Goal: Transaction & Acquisition: Purchase product/service

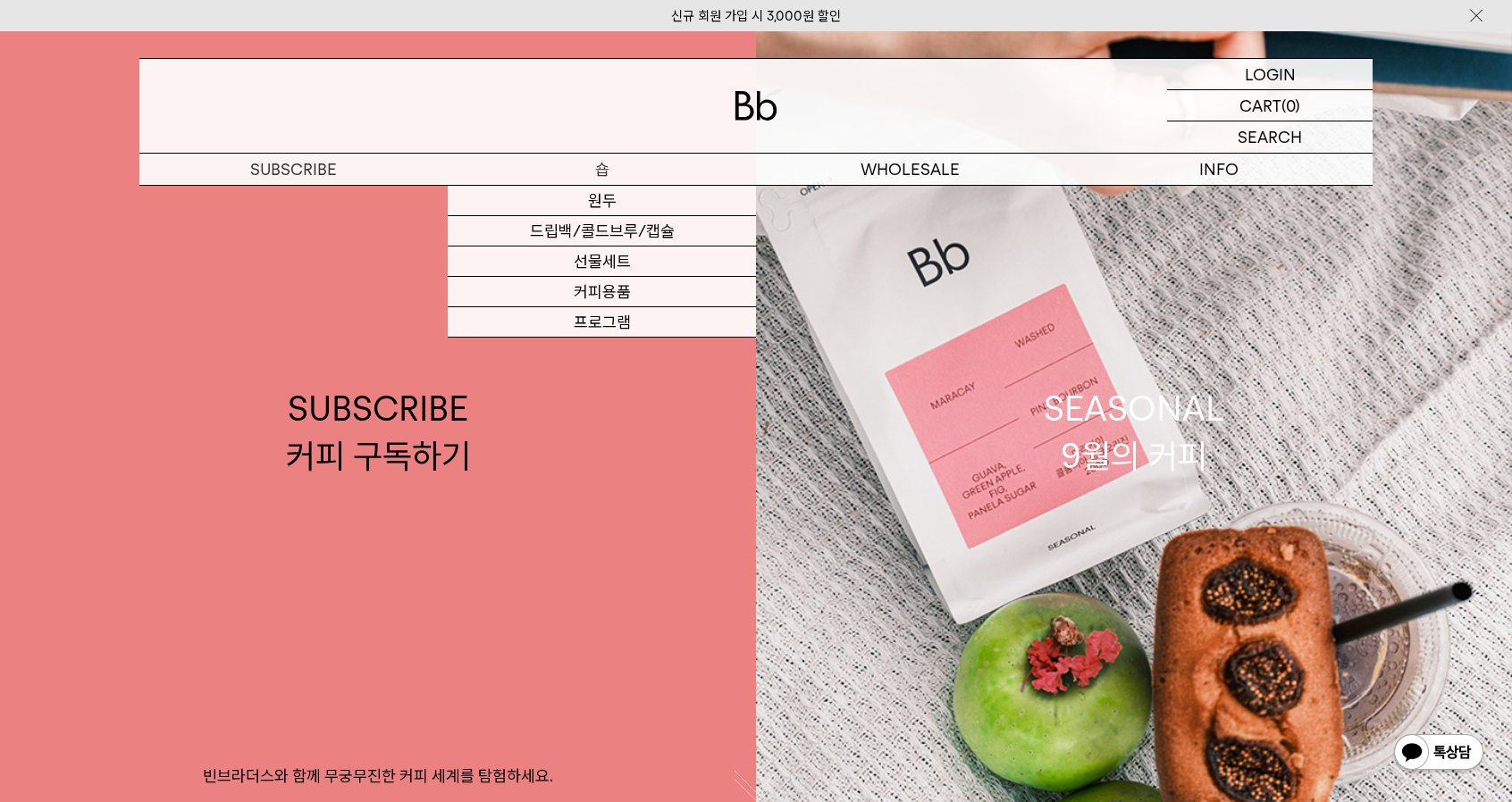
click at [621, 201] on link "원두" at bounding box center [601, 201] width 308 height 31
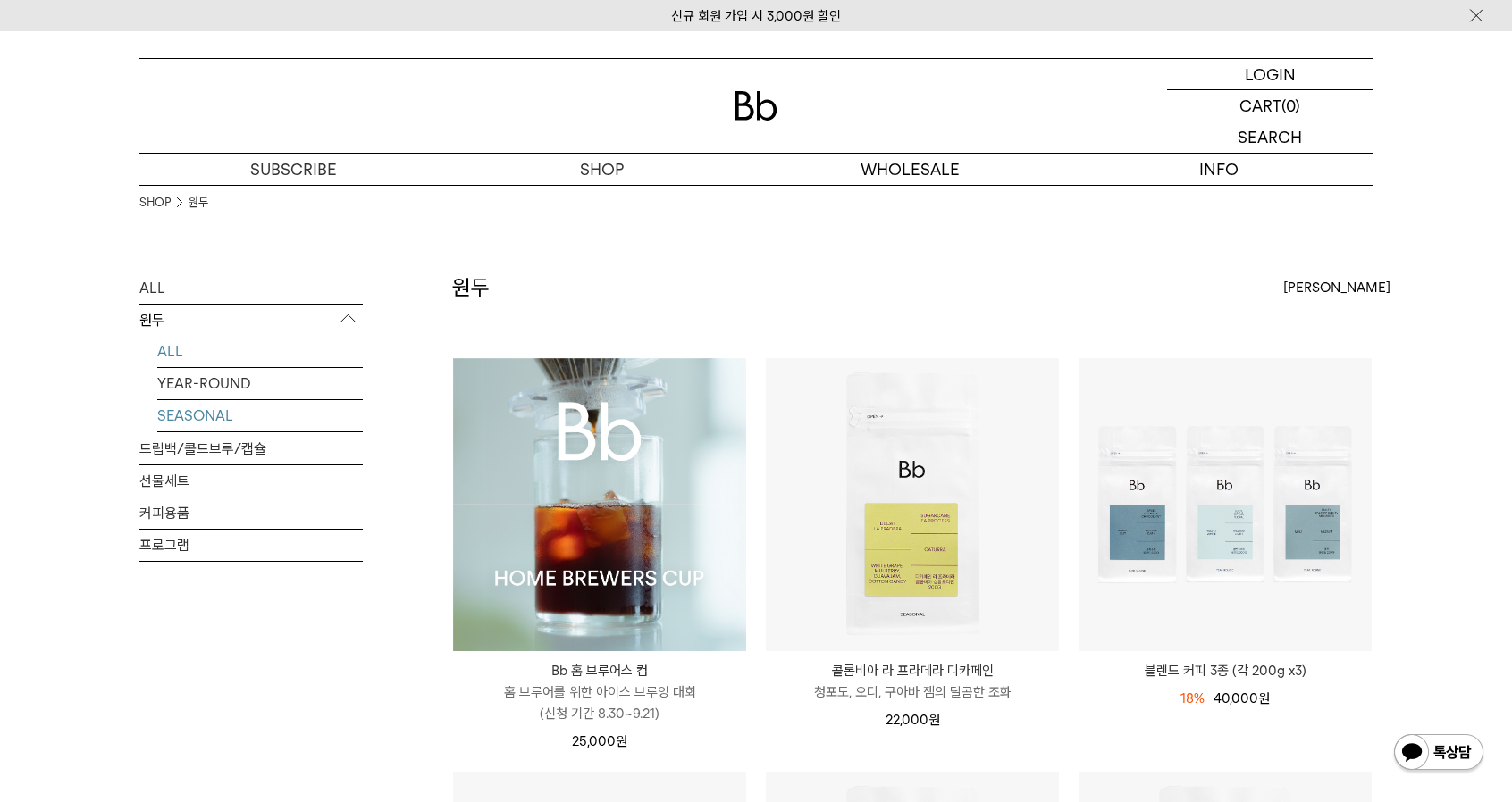
click at [222, 421] on link "SEASONAL" at bounding box center [260, 416] width 206 height 32
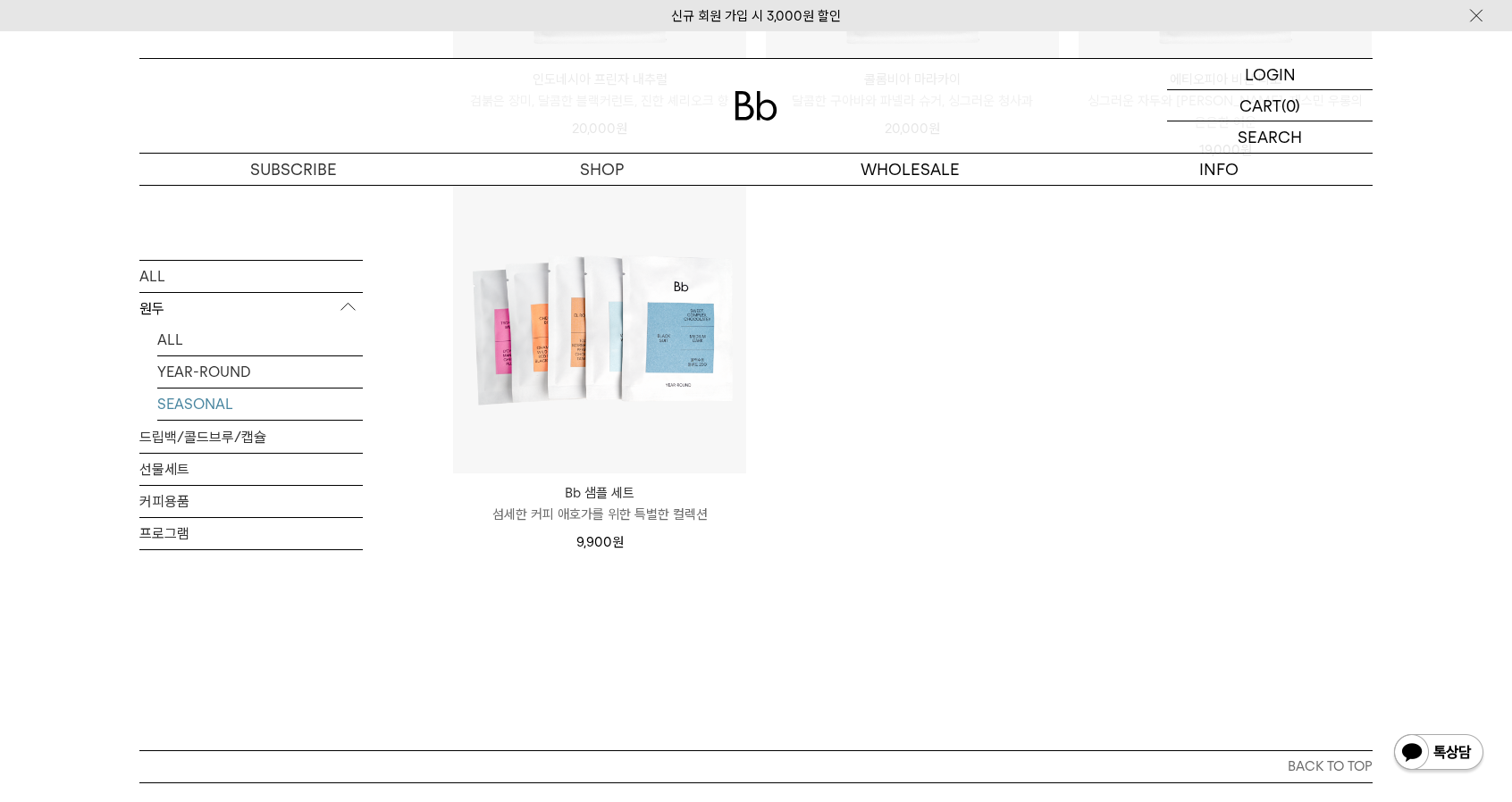
scroll to position [925, 0]
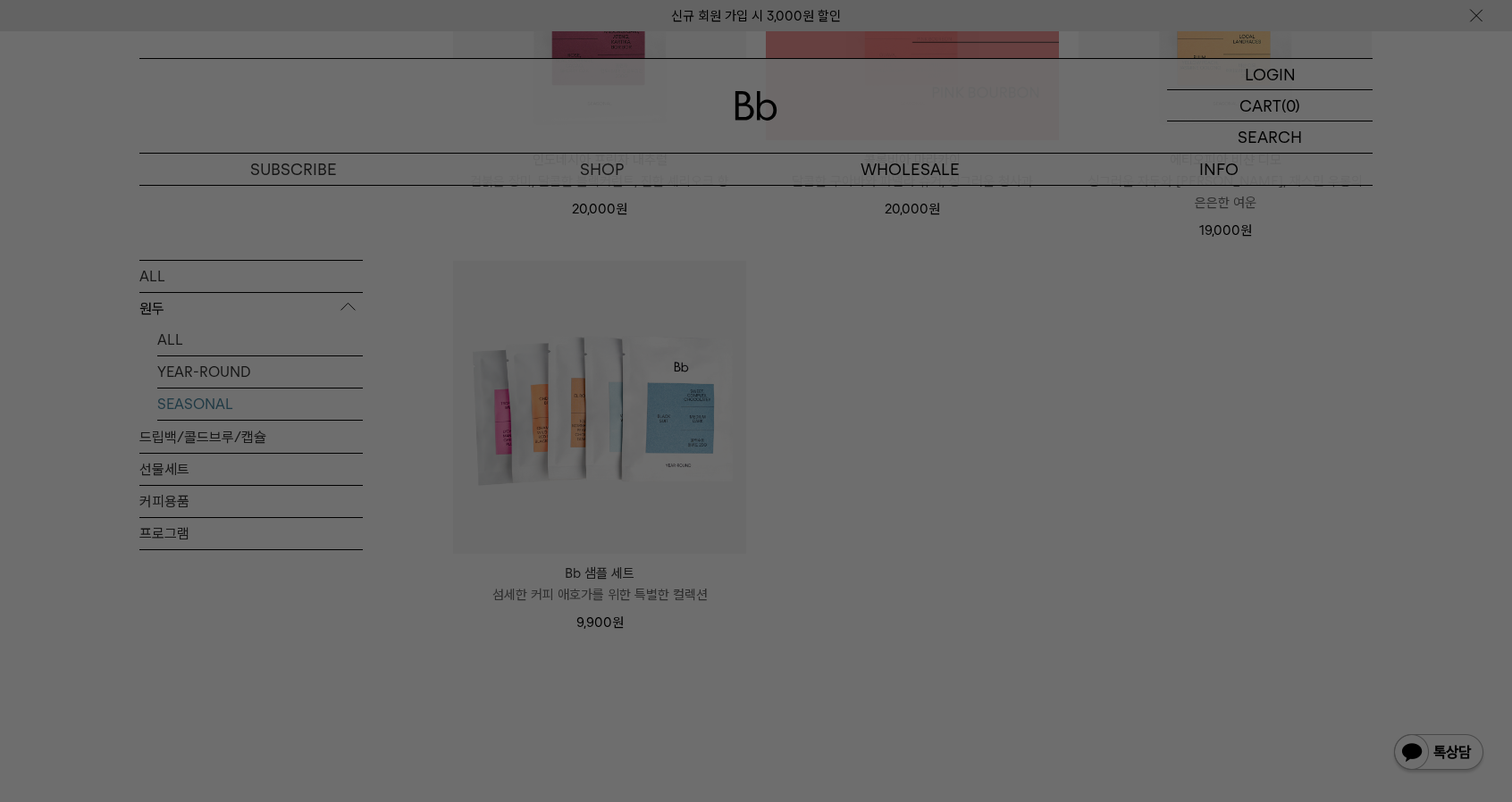
click at [1009, 265] on div at bounding box center [756, 401] width 1512 height 802
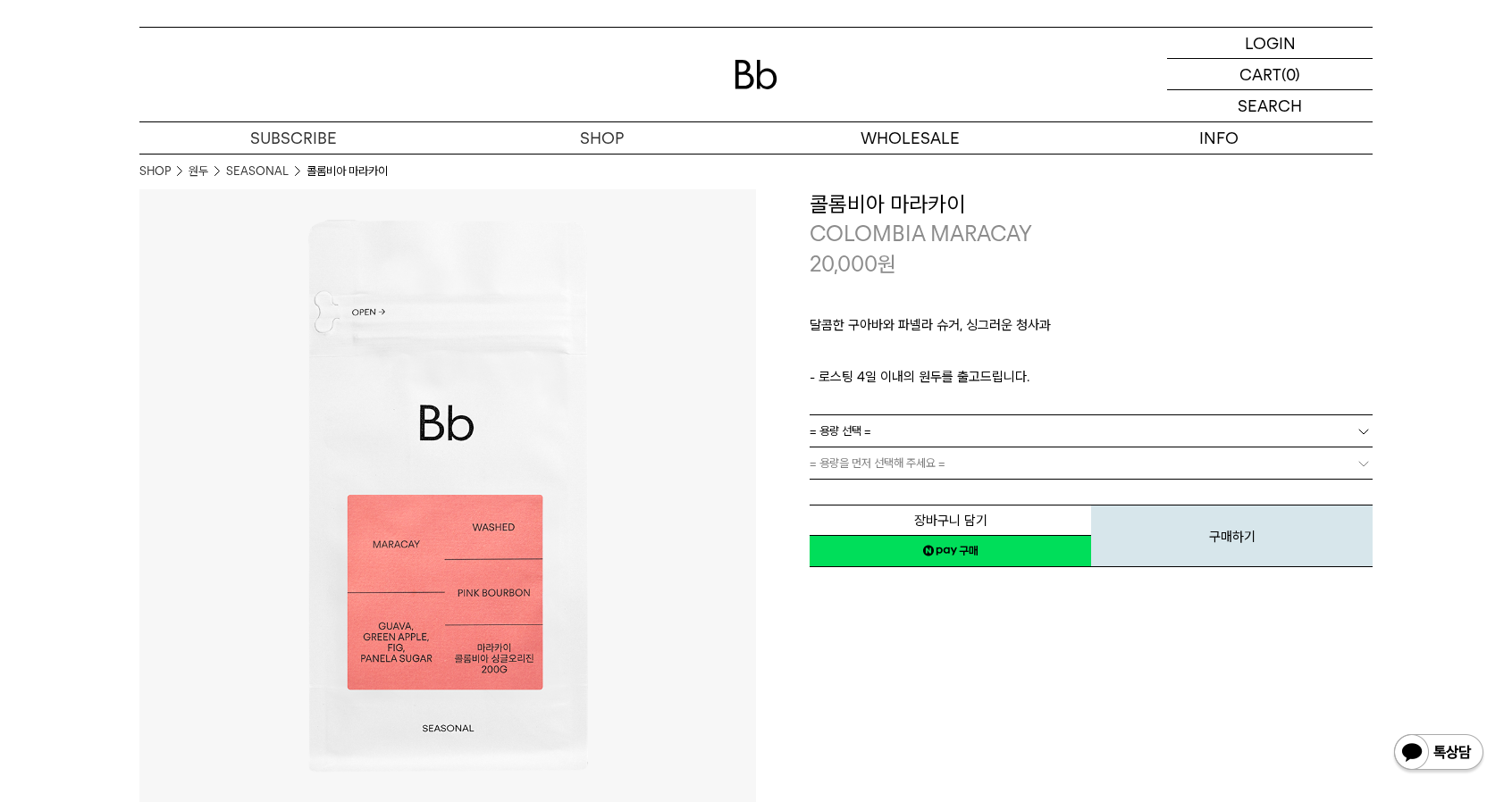
click at [940, 423] on link "= 용량 선택 =" at bounding box center [1090, 432] width 562 height 32
click at [935, 451] on li "200g" at bounding box center [1099, 463] width 545 height 32
click at [917, 456] on span "= 용량을 먼저 선택해 주세요 =" at bounding box center [876, 463] width 136 height 32
drag, startPoint x: 953, startPoint y: 283, endPoint x: 1086, endPoint y: 341, distance: 145.1
click at [1092, 341] on div "달콤한 구아바와 파넬라 슈거, 싱그러운 청사과 ㅤ 로스팅 일자 안내 - 로스팅 4일 이내의 원두를 출고드립니다." at bounding box center [1090, 346] width 562 height 136
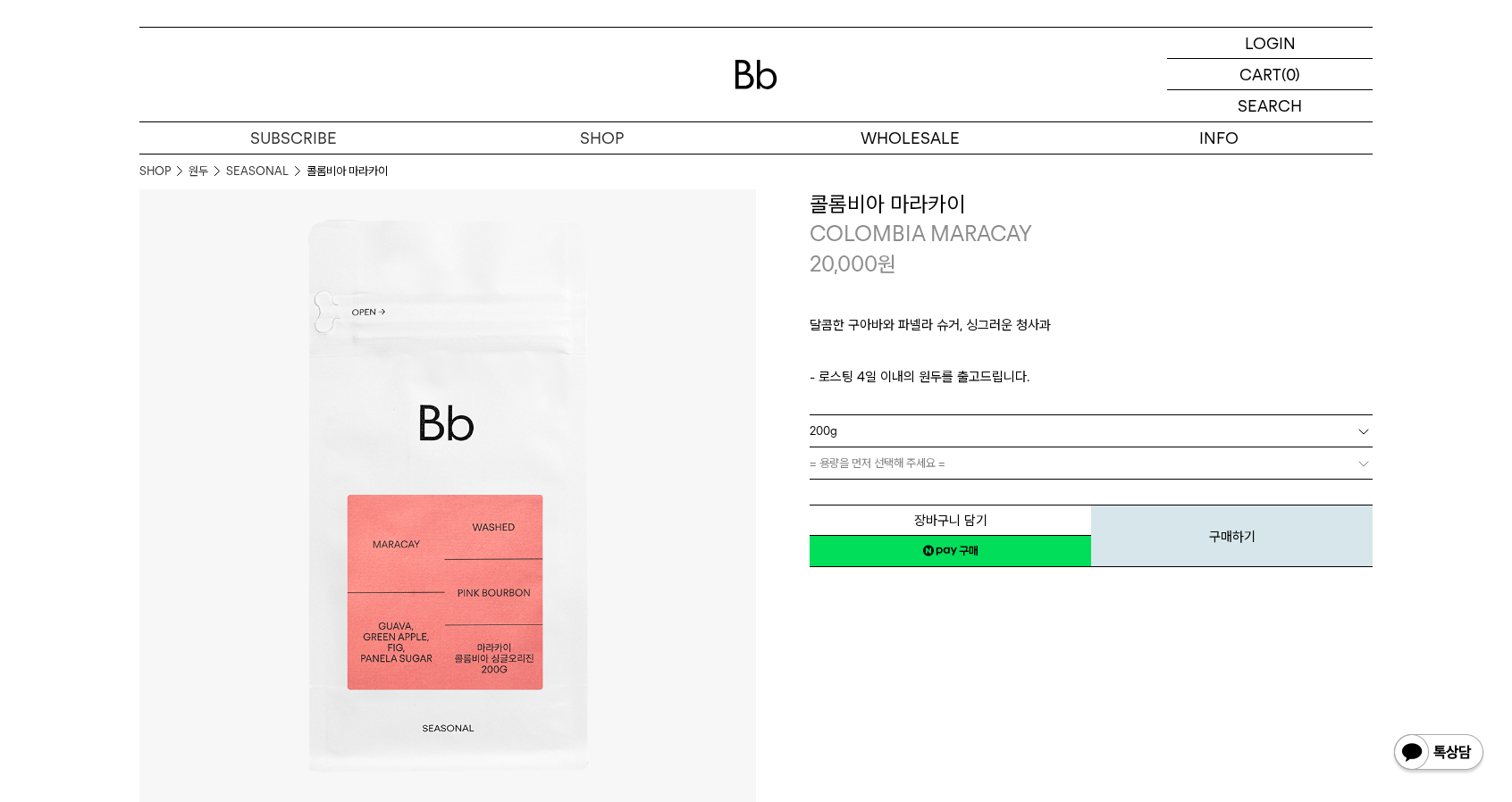
click at [979, 383] on p "- 로스팅 4일 이내의 원두를 출고드립니다." at bounding box center [1090, 377] width 562 height 22
drag, startPoint x: 940, startPoint y: 381, endPoint x: 913, endPoint y: 381, distance: 27.0
click at [917, 381] on p "- 로스팅 4일 이내의 원두를 출고드립니다." at bounding box center [1090, 377] width 562 height 22
click at [936, 339] on p "달콤한 구아바와 파넬라 슈거, 싱그러운 청사과" at bounding box center [1090, 330] width 562 height 31
click at [897, 466] on span "= 용량을 먼저 선택해 주세요 =" at bounding box center [876, 463] width 136 height 32
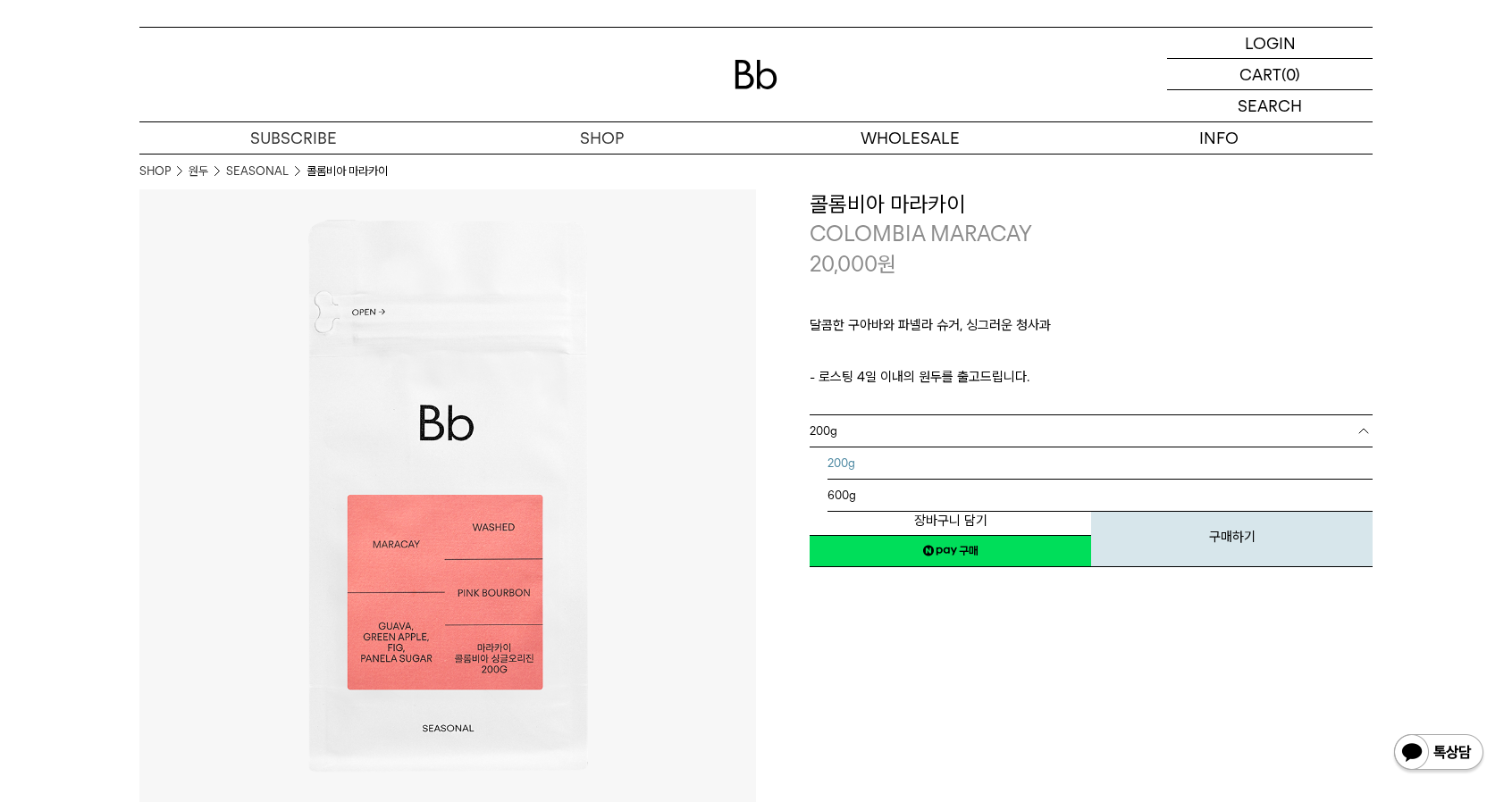
click at [933, 434] on link "200g" at bounding box center [1090, 432] width 562 height 32
click at [898, 460] on li "200g" at bounding box center [1099, 463] width 545 height 32
drag, startPoint x: 965, startPoint y: 552, endPoint x: 896, endPoint y: 60, distance: 496.8
click at [965, 552] on link "네이버페이 구매하기" at bounding box center [950, 551] width 281 height 32
click at [937, 448] on span "= 용량을 먼저 선택해 주세요 =" at bounding box center [876, 463] width 136 height 32
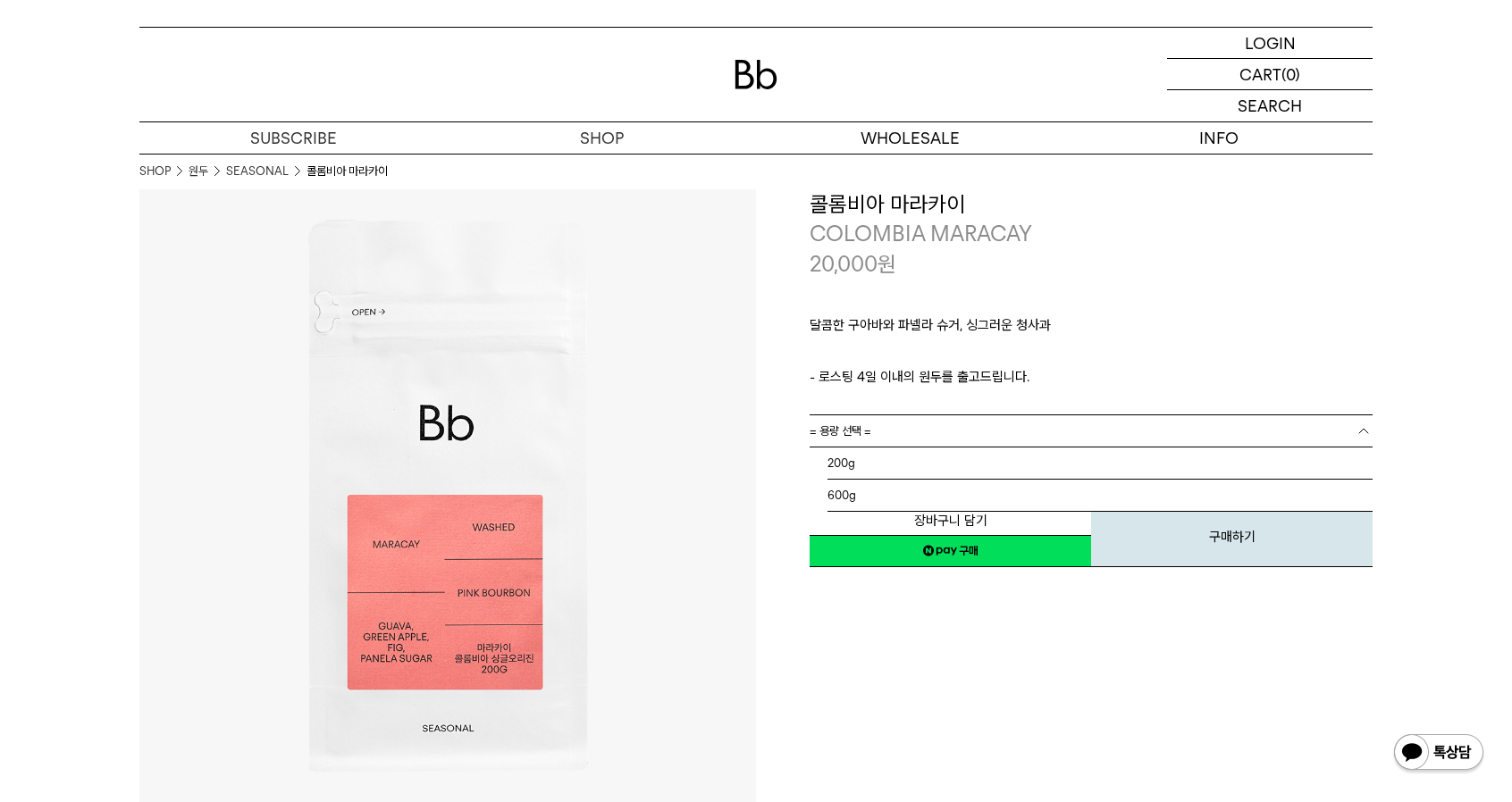
click at [918, 416] on link "= 용량 선택 =" at bounding box center [1090, 432] width 562 height 32
click at [890, 448] on li "200g" at bounding box center [1099, 463] width 545 height 32
click at [881, 448] on span "= 용량을 먼저 선택해 주세요 =" at bounding box center [876, 463] width 136 height 32
drag, startPoint x: 926, startPoint y: 373, endPoint x: 900, endPoint y: 332, distance: 48.5
click at [925, 448] on span "= 용량을 먼저 선택해 주세요 =" at bounding box center [876, 463] width 136 height 32
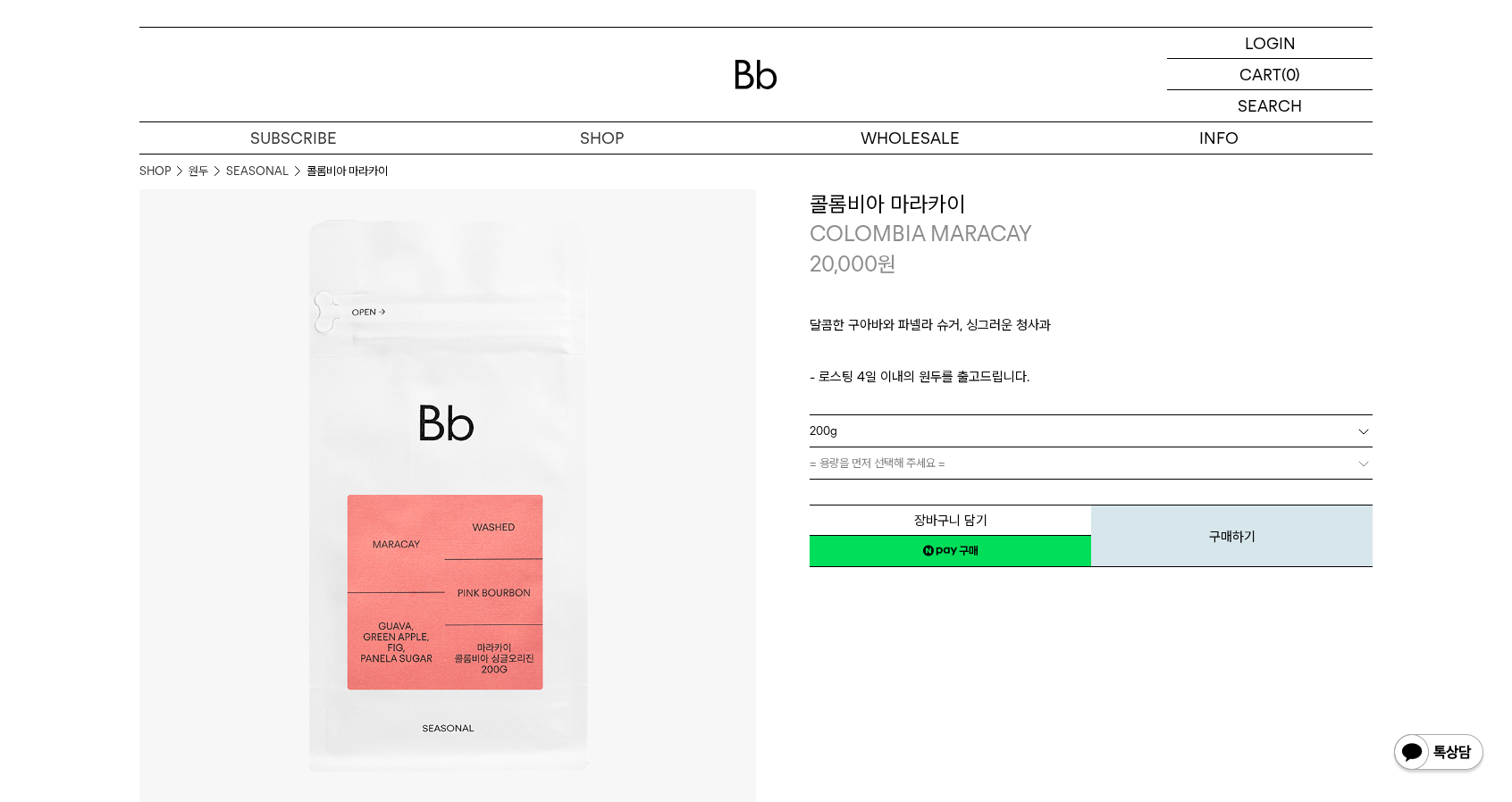
click at [931, 535] on link "네이버페이 구매하기" at bounding box center [950, 551] width 281 height 32
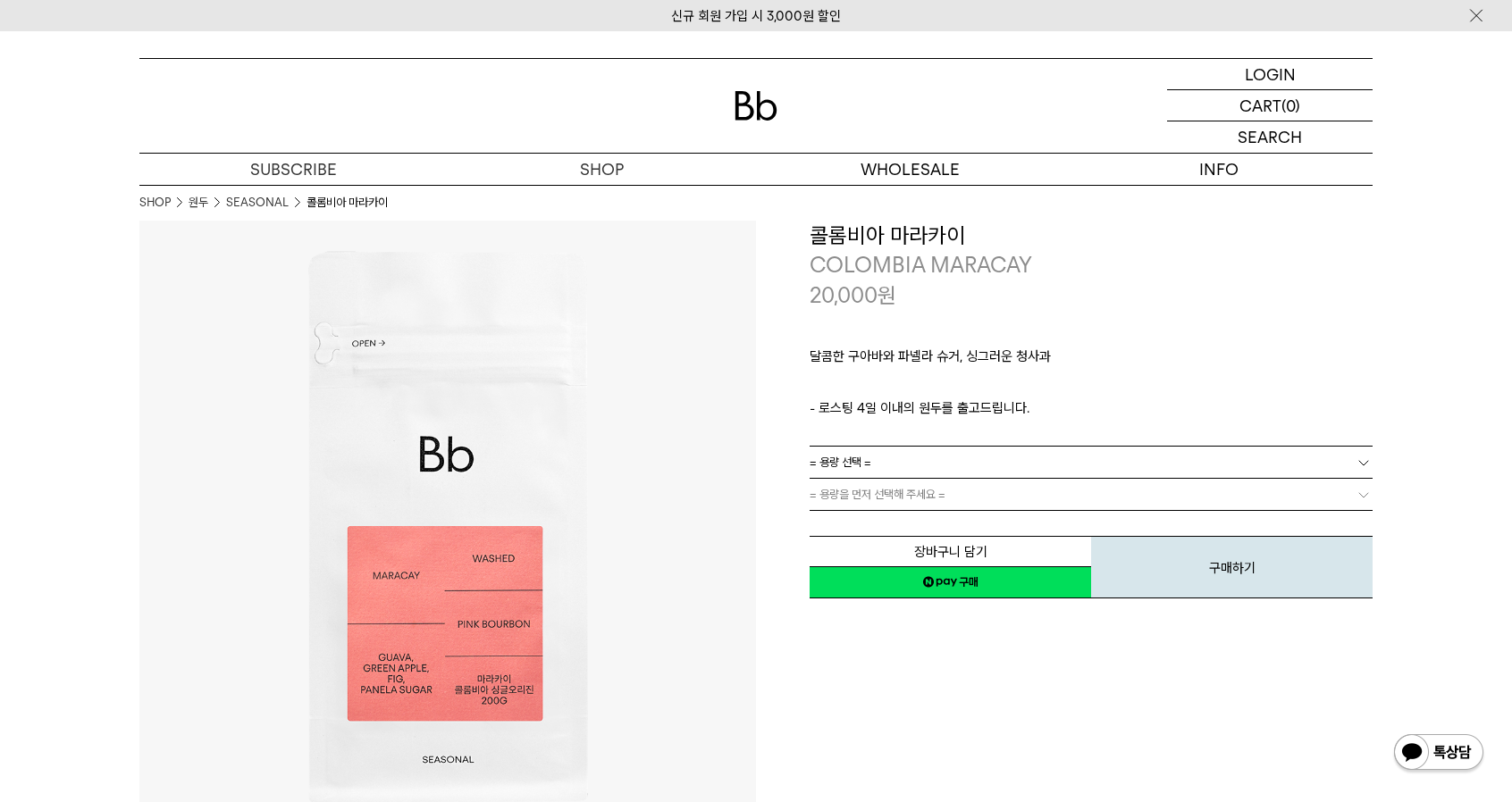
scroll to position [32, 0]
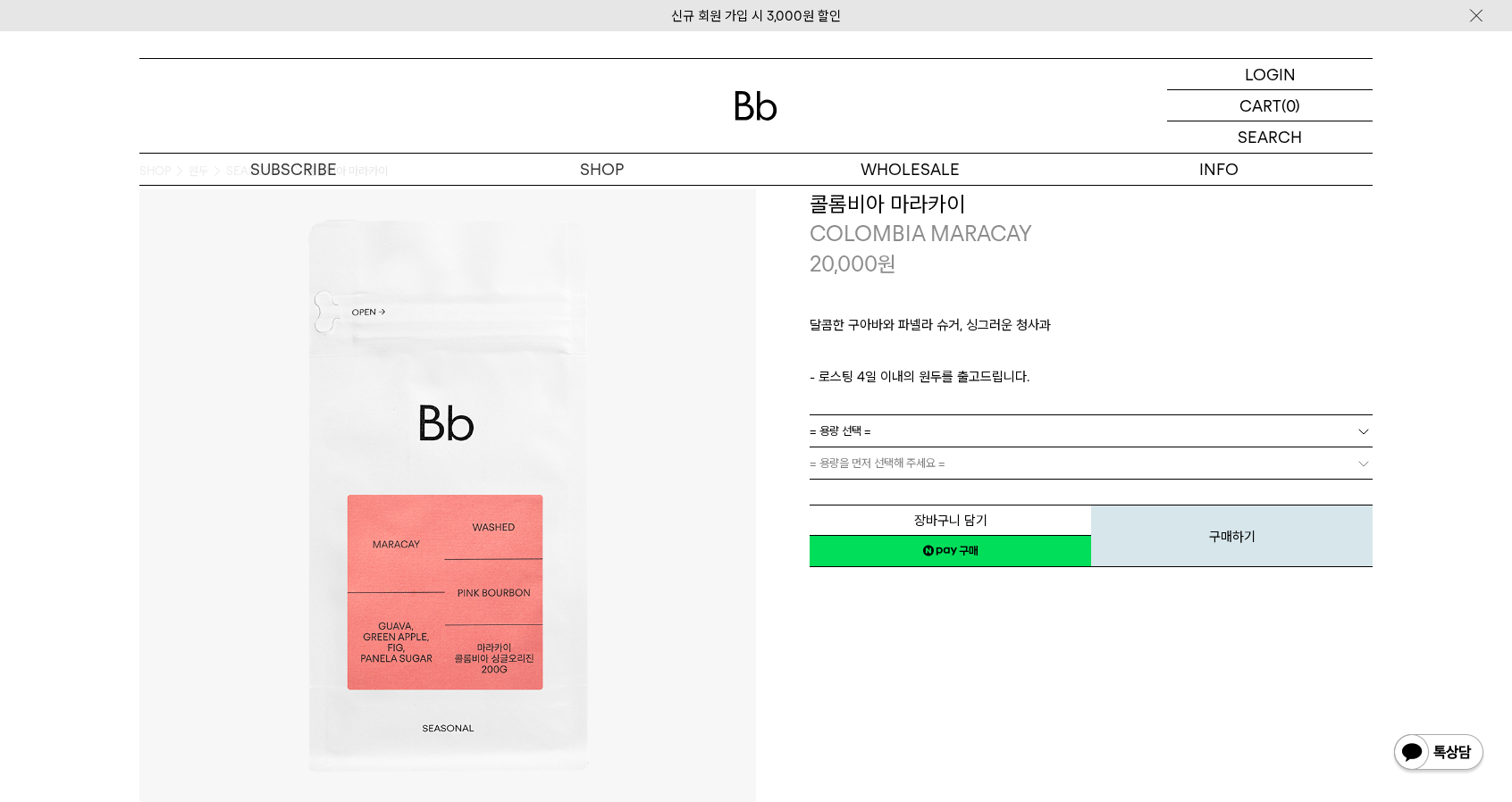
click at [973, 465] on link "= 용량을 먼저 선택해 주세요 =" at bounding box center [1090, 463] width 562 height 32
drag, startPoint x: 991, startPoint y: 425, endPoint x: 986, endPoint y: 435, distance: 11.2
click at [991, 425] on link "= 용량 선택 =" at bounding box center [1090, 432] width 562 height 32
click at [915, 463] on li "200g" at bounding box center [1099, 463] width 545 height 32
click at [917, 462] on link "= 용량을 먼저 선택해 주세요 =" at bounding box center [1090, 463] width 562 height 32
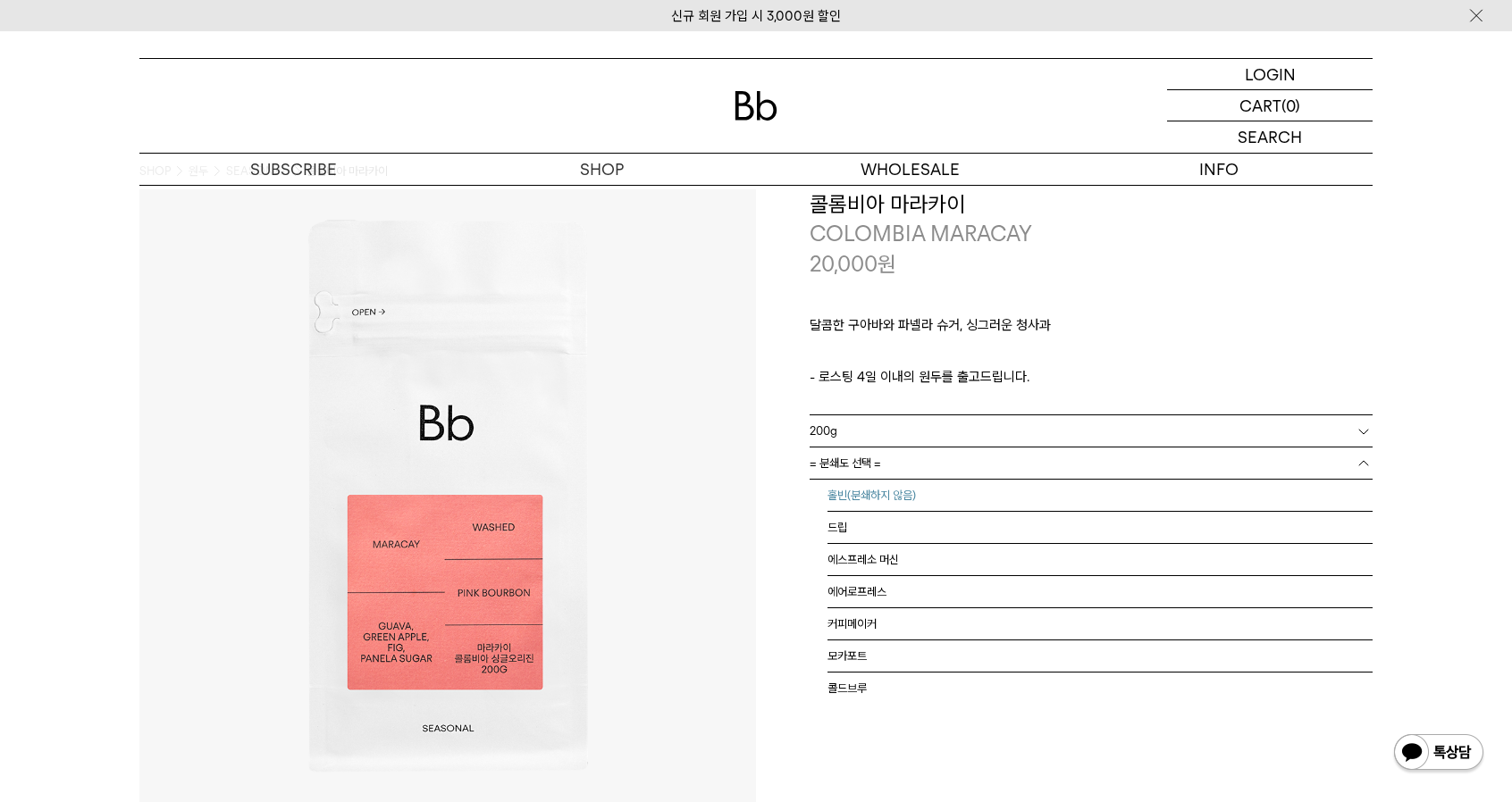
click at [904, 498] on li "홀빈(분쇄하지 않음)" at bounding box center [1099, 495] width 545 height 32
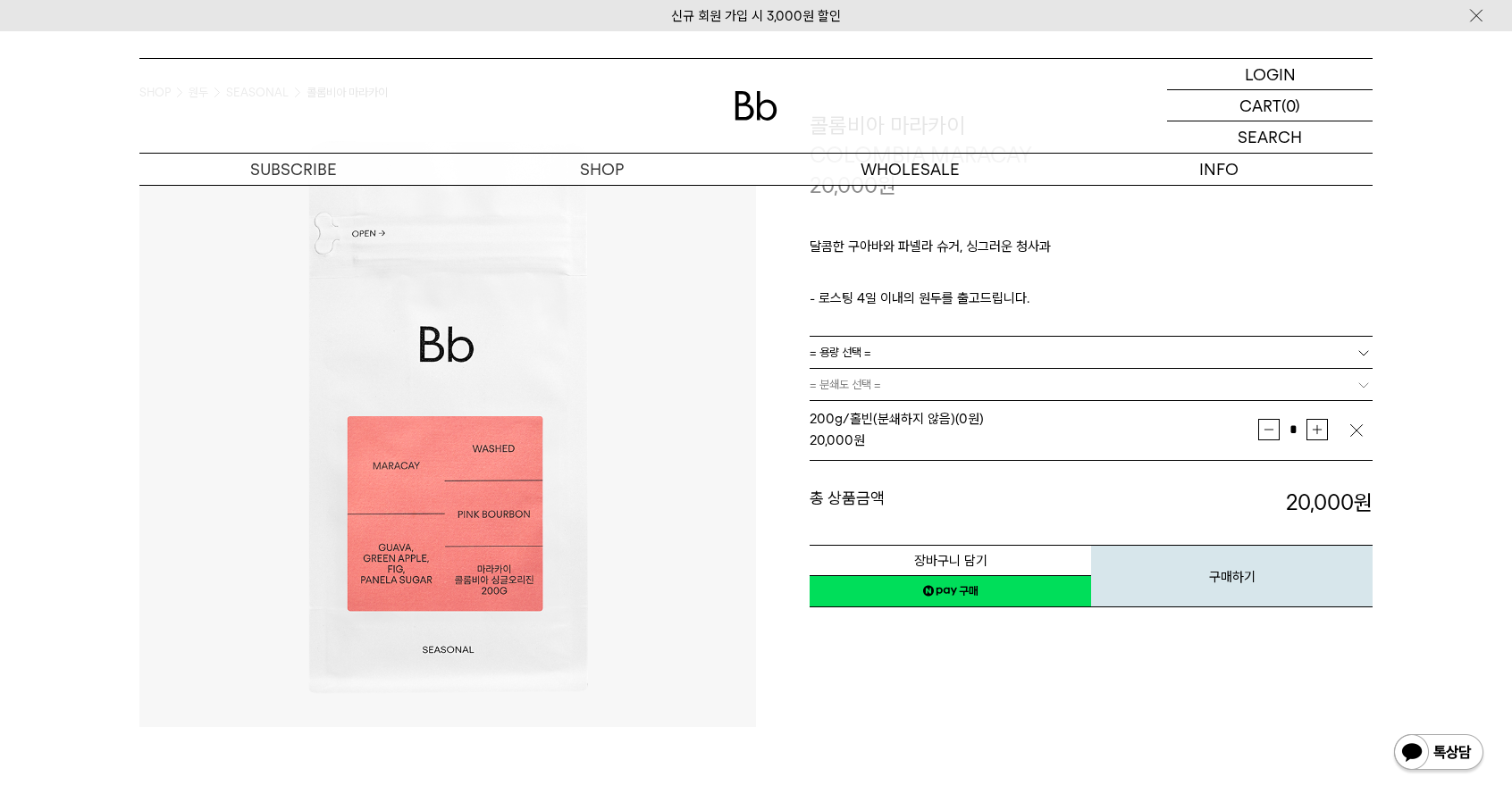
scroll to position [210, 0]
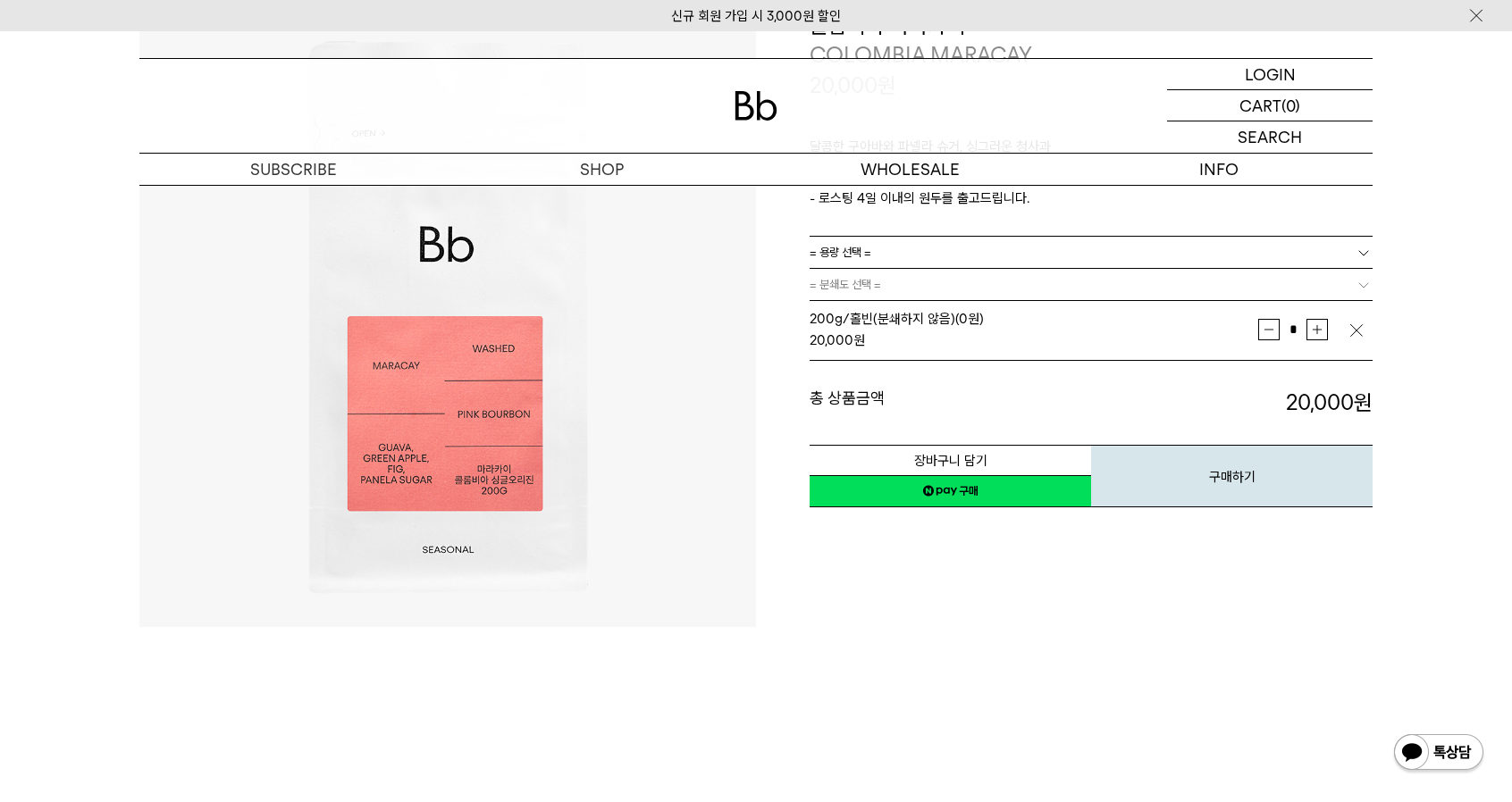
click at [977, 495] on link "네이버페이 구매하기" at bounding box center [950, 491] width 281 height 32
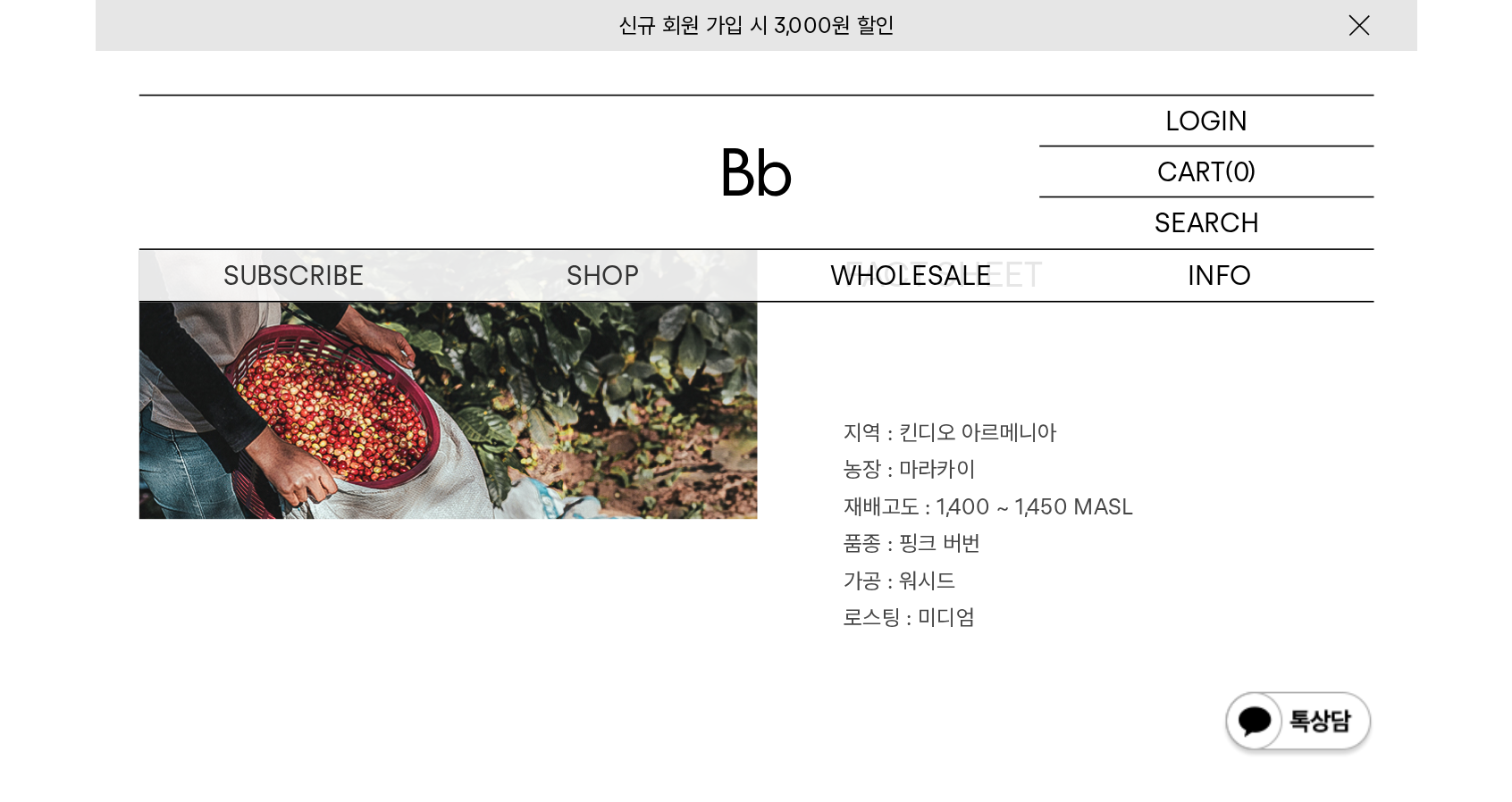
scroll to position [862, 0]
